Goal: Information Seeking & Learning: Understand process/instructions

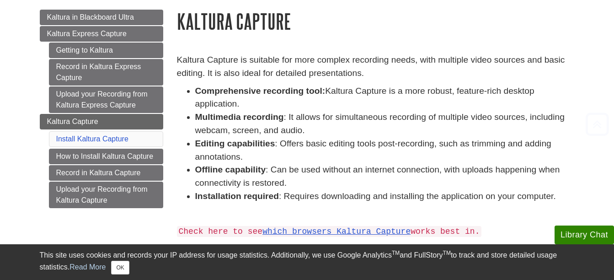
scroll to position [189, 0]
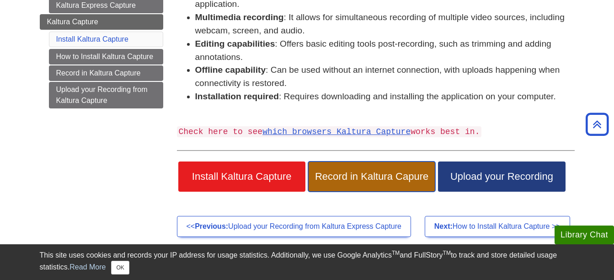
click at [342, 171] on span "Record in Kaltura Capure" at bounding box center [371, 177] width 113 height 12
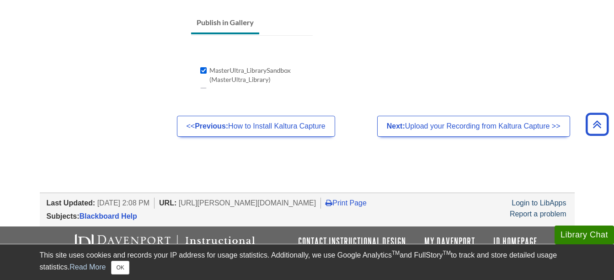
scroll to position [920, 0]
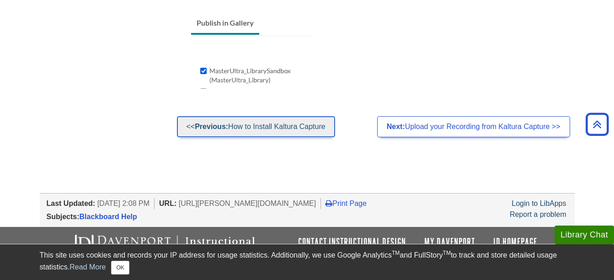
click at [299, 129] on link "<< Previous: How to Install Kaltura Capture" at bounding box center [256, 126] width 158 height 21
